Goal: Transaction & Acquisition: Purchase product/service

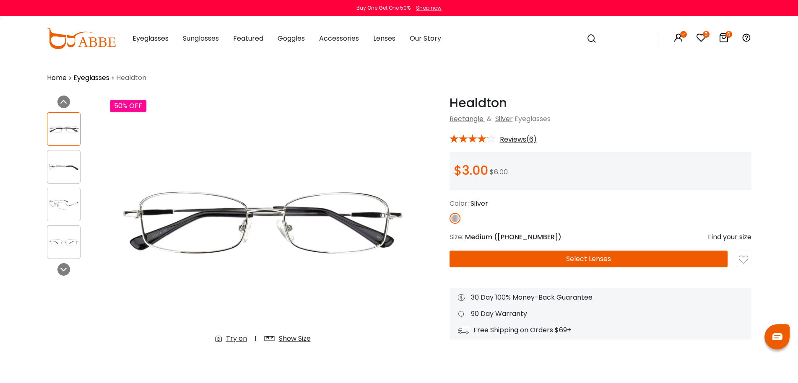
scroll to position [335, 0]
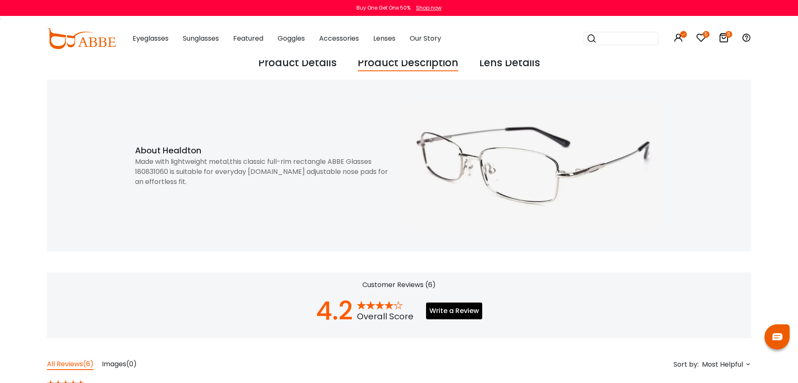
click at [300, 172] on div "Made with lightweight metal,this classic full-rim rectangle ABBE Glasses 180831…" at bounding box center [265, 172] width 260 height 30
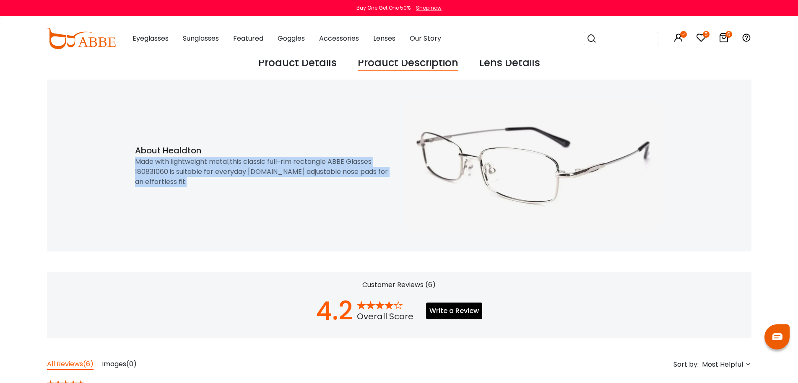
drag, startPoint x: 0, startPoint y: 0, endPoint x: 300, endPoint y: 172, distance: 346.0
click at [300, 172] on div "Made with lightweight metal,this classic full-rim rectangle ABBE Glasses 180831…" at bounding box center [265, 172] width 260 height 30
copy div "Made with lightweight metal,this classic full-rim rectangle ABBE Glasses 180831…"
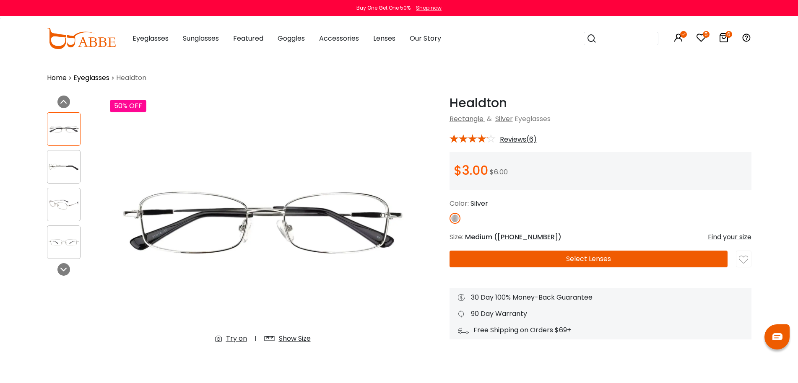
click at [460, 103] on h1 "Healdton" at bounding box center [600, 103] width 302 height 15
copy h1 "Healdton"
drag, startPoint x: 431, startPoint y: 119, endPoint x: 557, endPoint y: 122, distance: 125.8
click at [557, 122] on div "Healdton Silver Rectangle & Silver Eyeglasses *** Reviews(6) $3.00" at bounding box center [583, 233] width 335 height 274
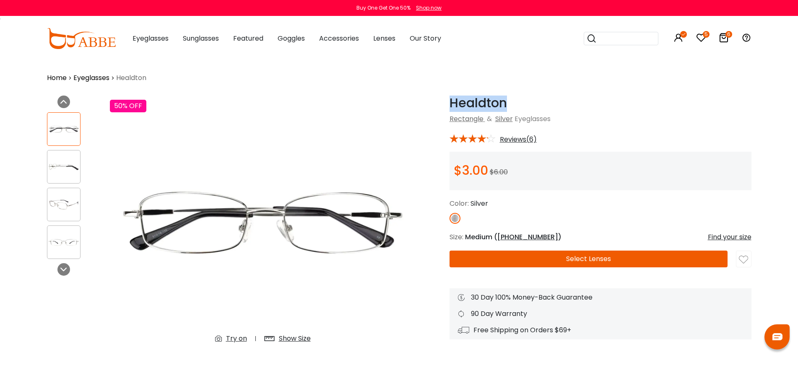
copy div "Rectangle & Silver Eyeglasses"
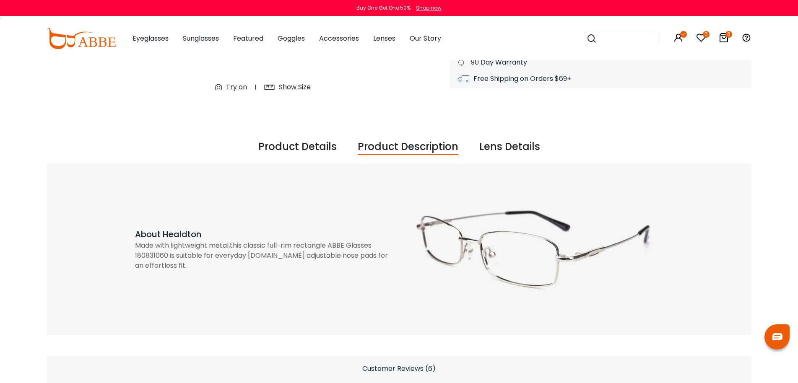
scroll to position [84, 0]
